Goal: Information Seeking & Learning: Check status

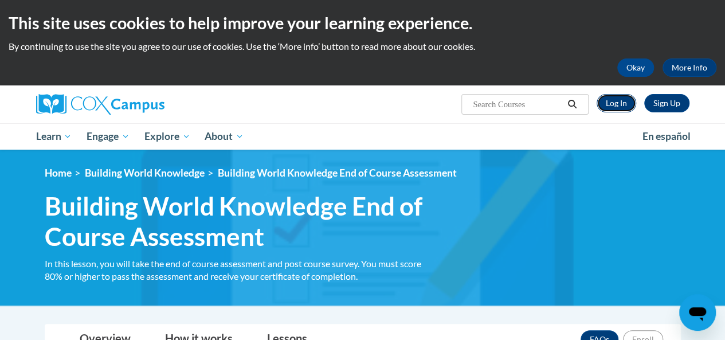
click at [624, 103] on link "Log In" at bounding box center [617, 103] width 40 height 18
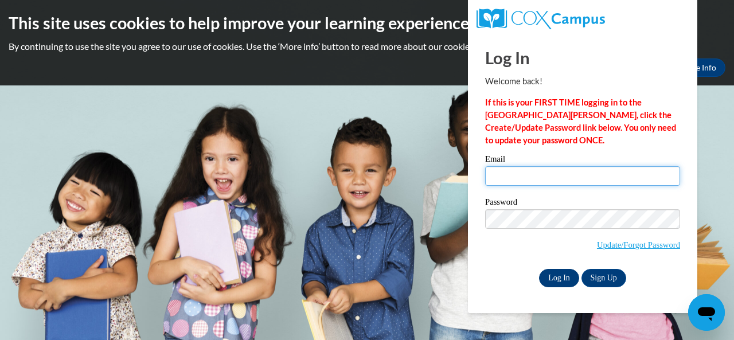
type input "caseyma@cpsboe.k12.oh.us"
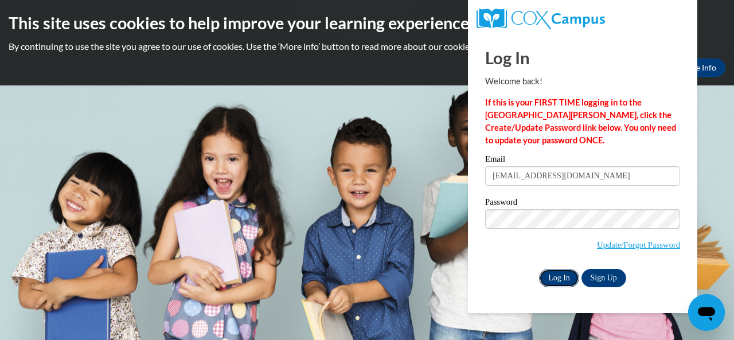
click at [545, 274] on input "Log In" at bounding box center [559, 278] width 40 height 18
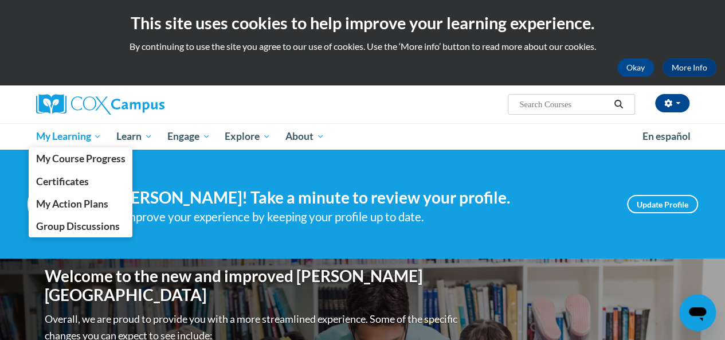
click at [71, 138] on span "My Learning" at bounding box center [69, 137] width 66 height 14
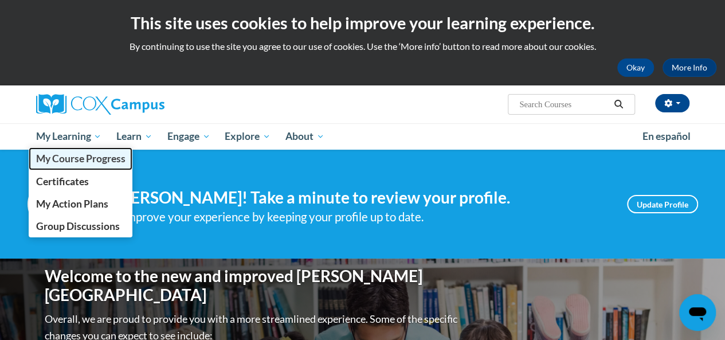
click at [71, 160] on span "My Course Progress" at bounding box center [80, 158] width 89 height 12
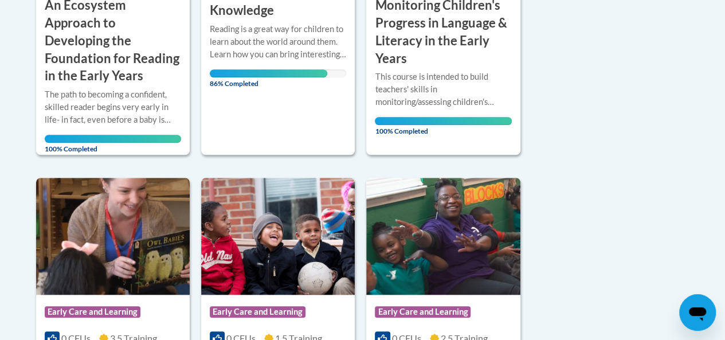
scroll to position [481, 0]
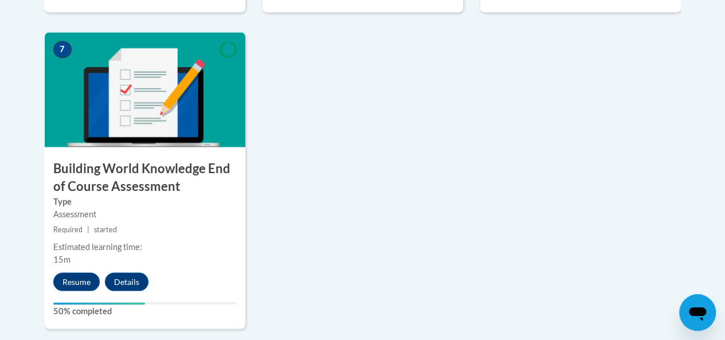
scroll to position [1004, 0]
